Goal: Information Seeking & Learning: Learn about a topic

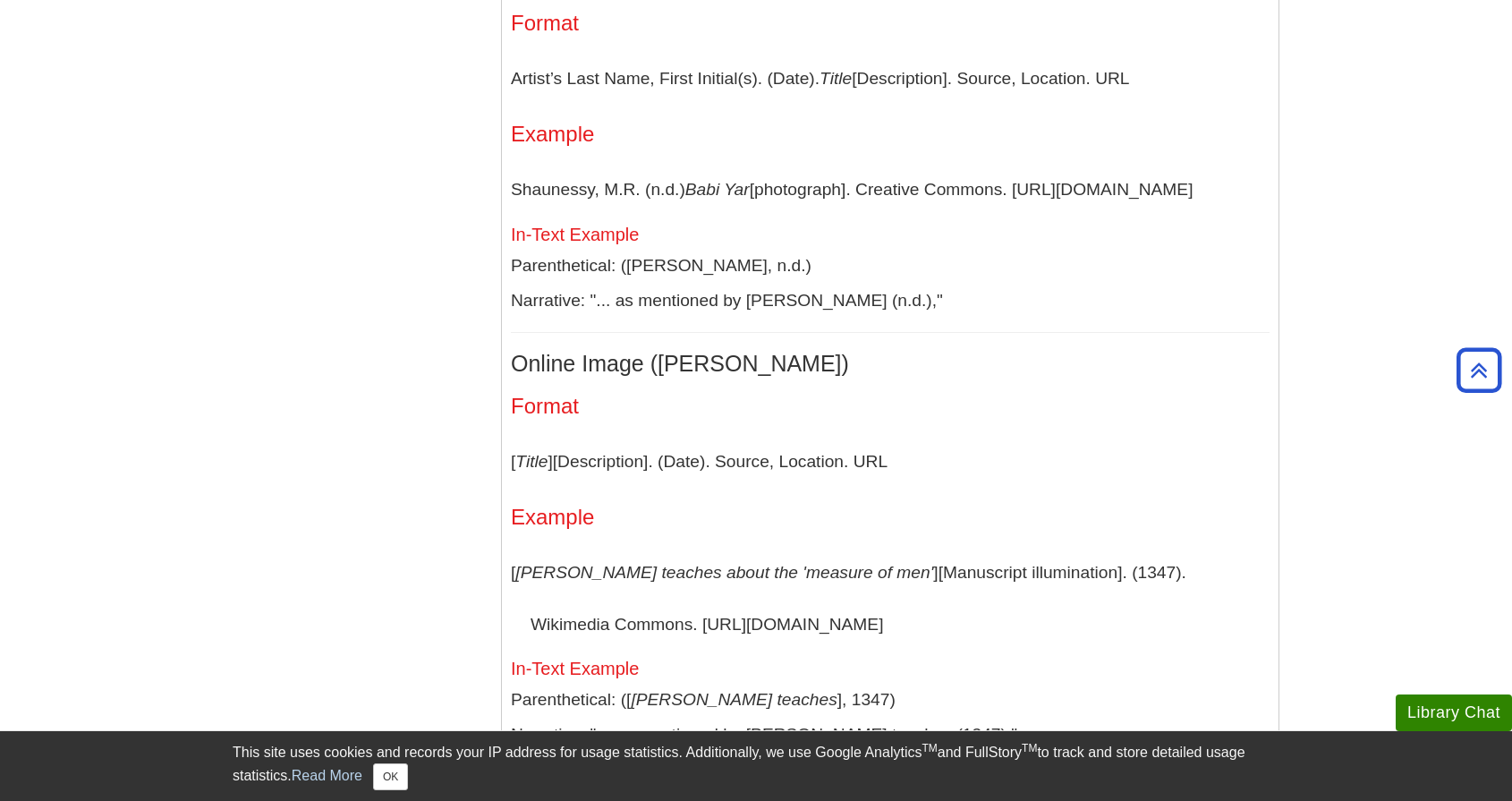
scroll to position [4163, 0]
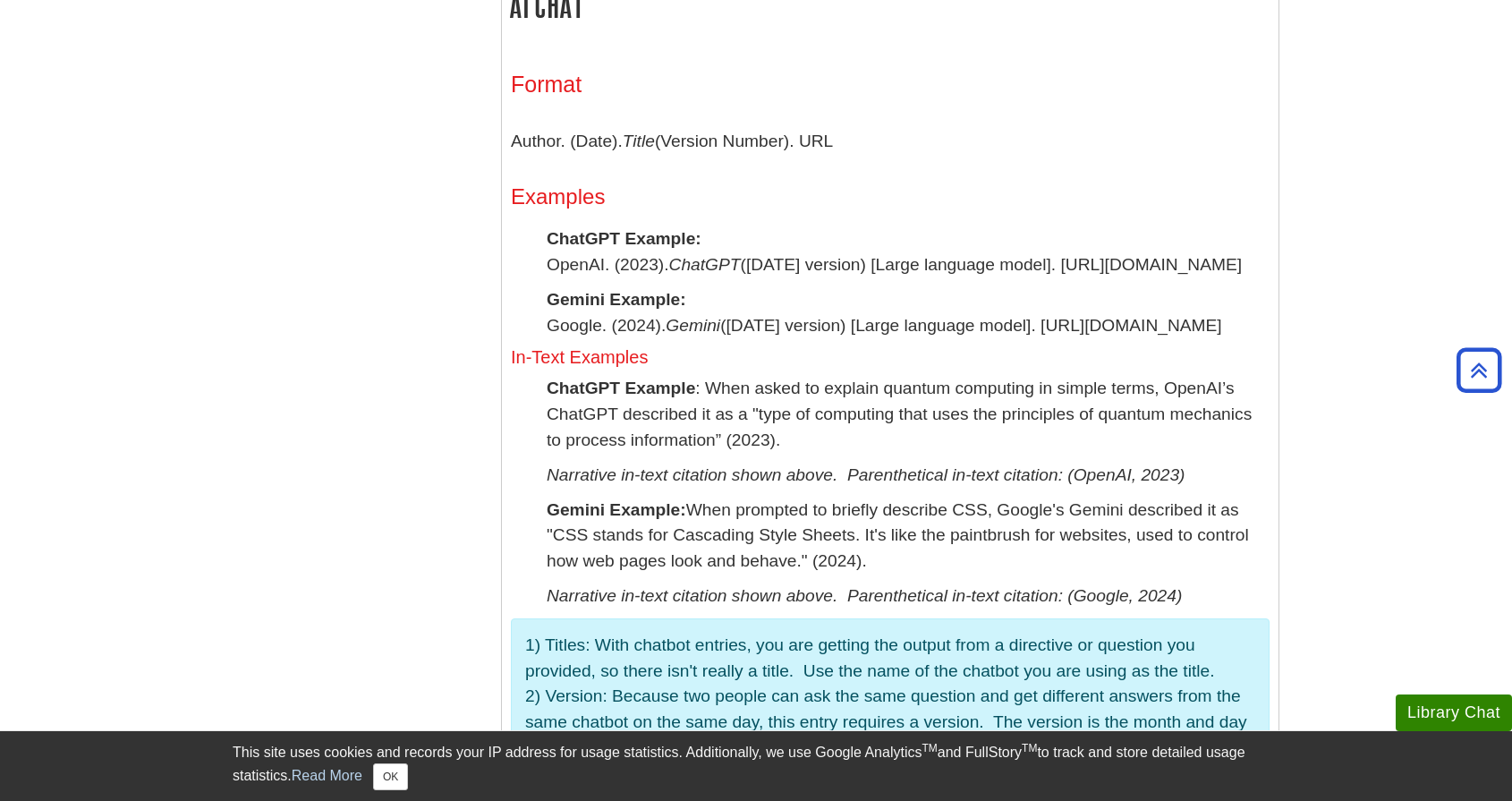
scroll to position [2832, 0]
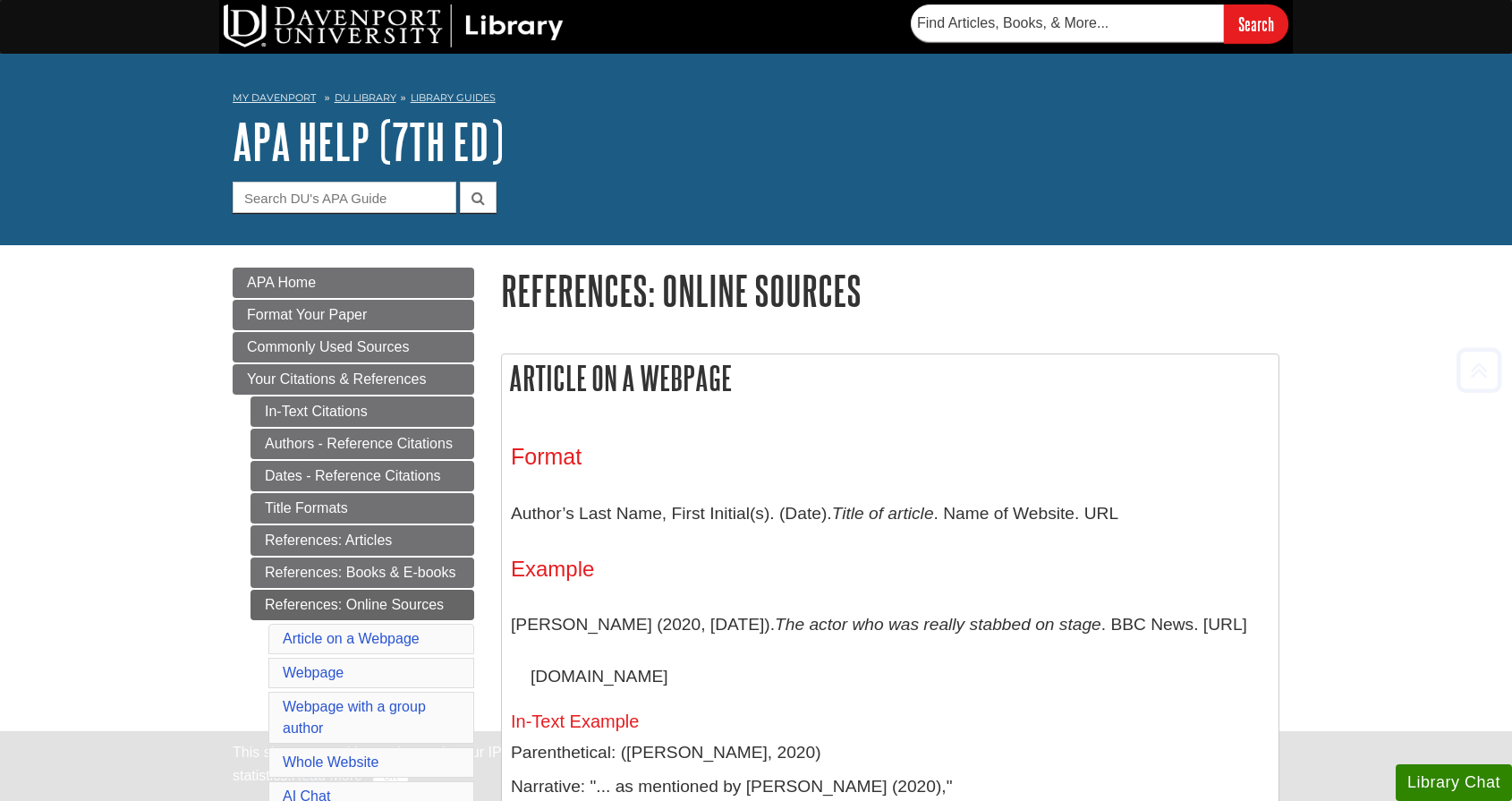
scroll to position [2832, 0]
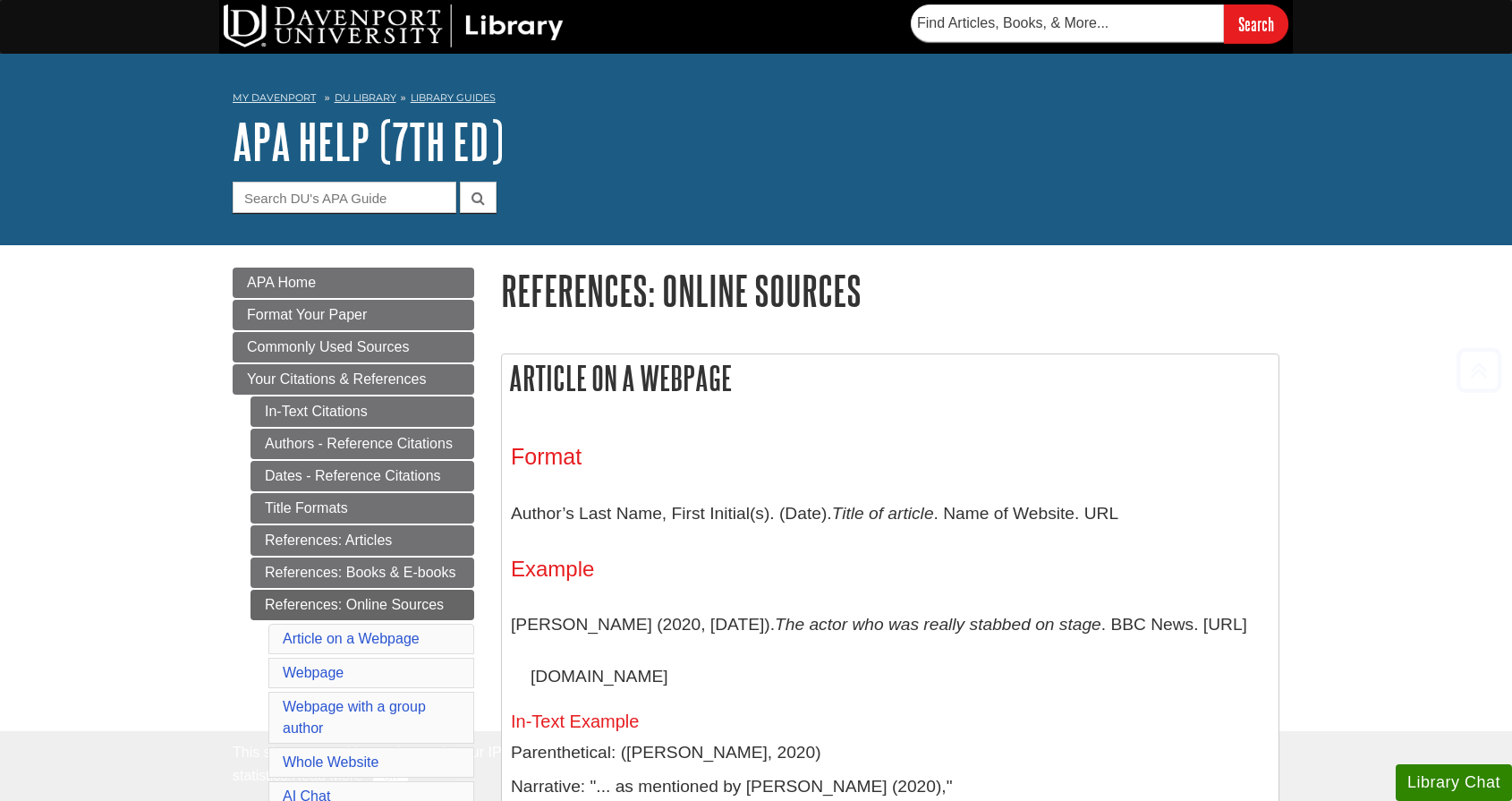
scroll to position [2832, 0]
